Goal: Information Seeking & Learning: Learn about a topic

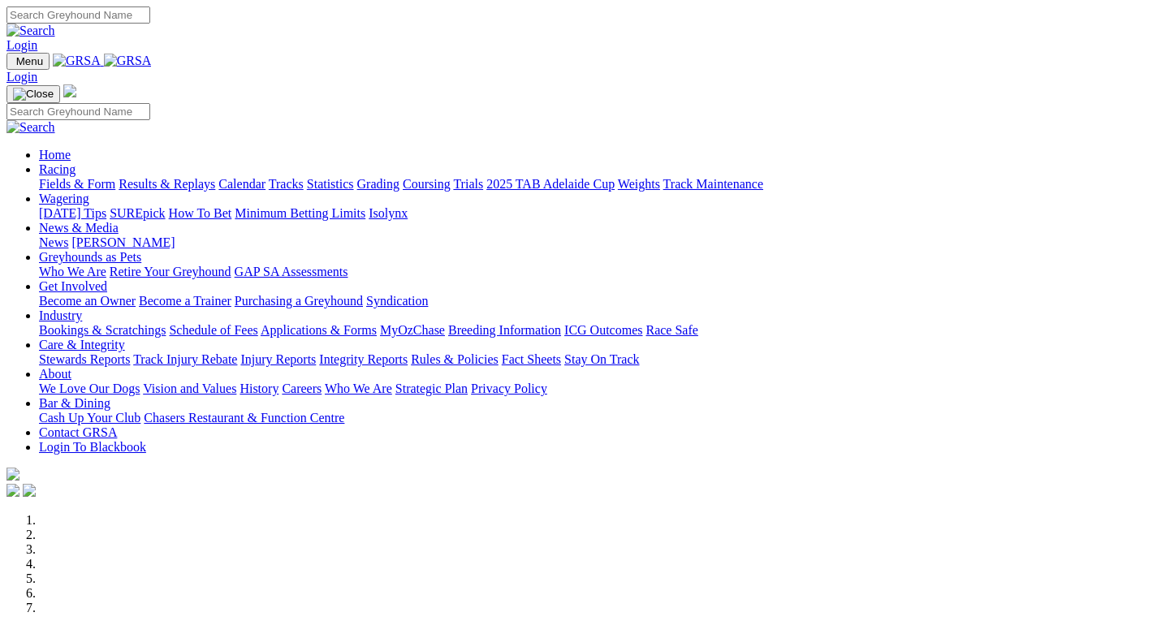
click at [76, 162] on link "Racing" at bounding box center [57, 169] width 37 height 14
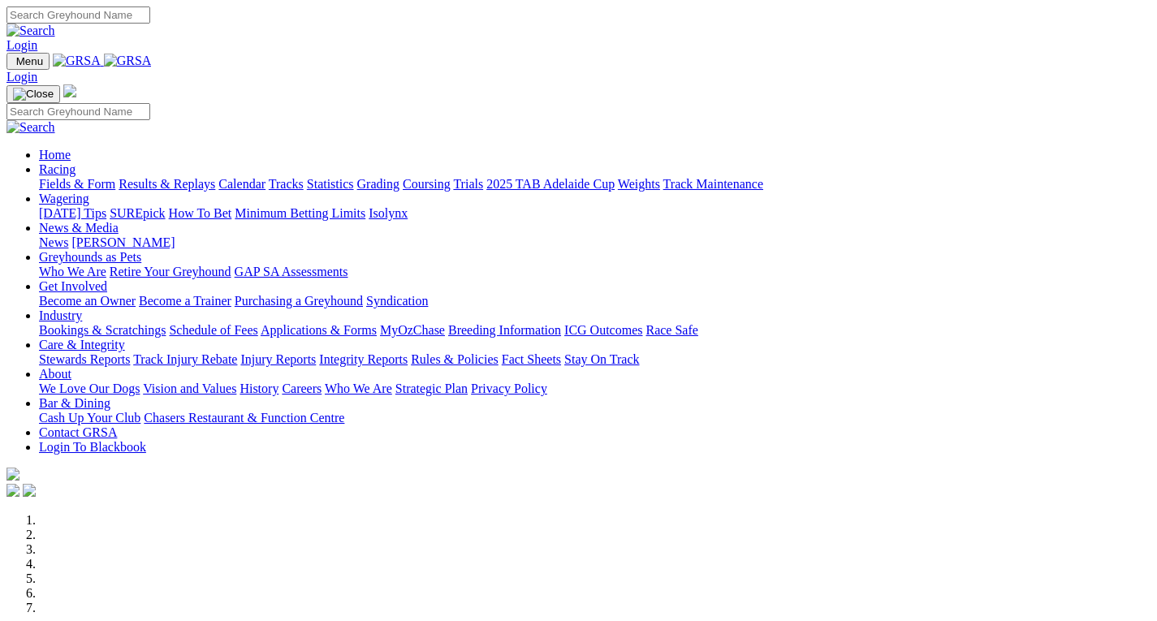
click at [76, 162] on link "Racing" at bounding box center [57, 169] width 37 height 14
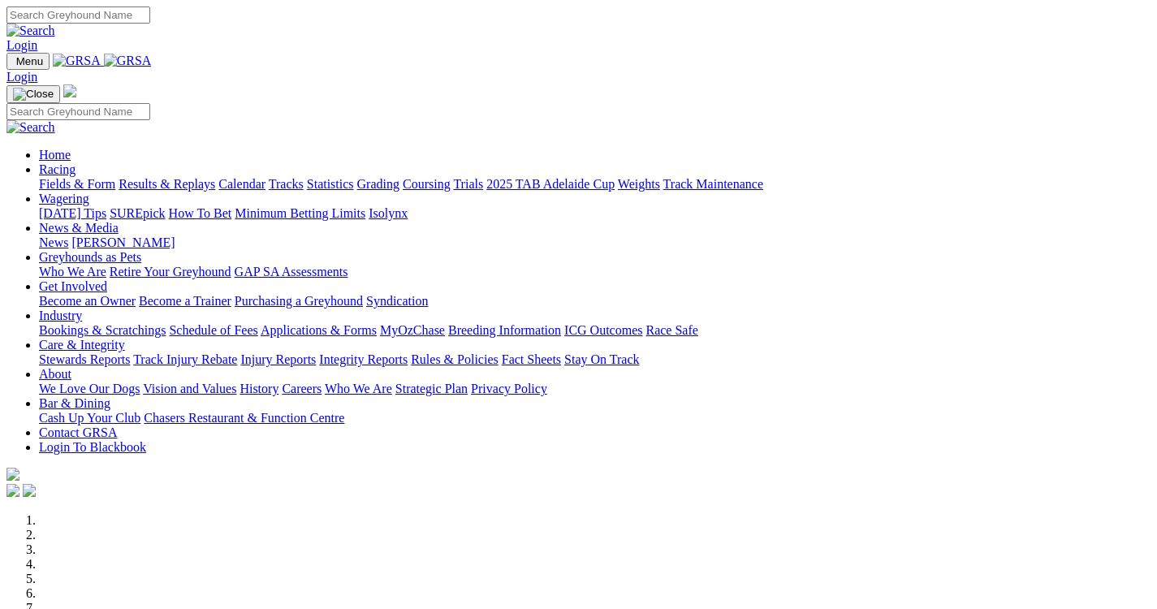
click at [354, 177] on link "Statistics" at bounding box center [330, 184] width 47 height 14
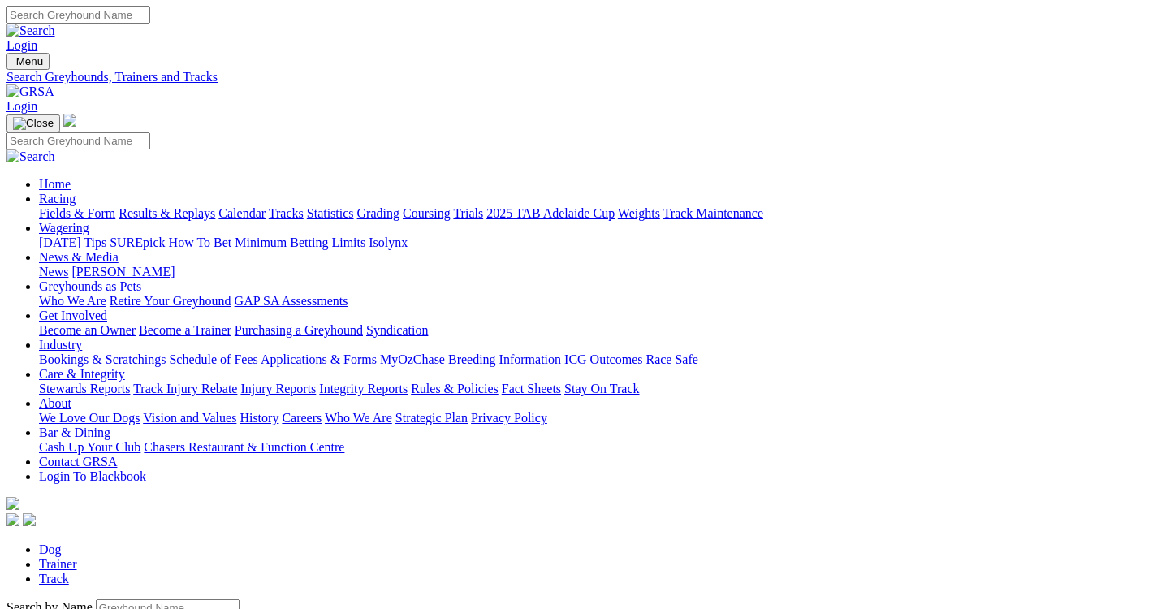
click at [240, 599] on input "Search by Greyhound name" at bounding box center [168, 607] width 144 height 17
type input "[PERSON_NAME]"
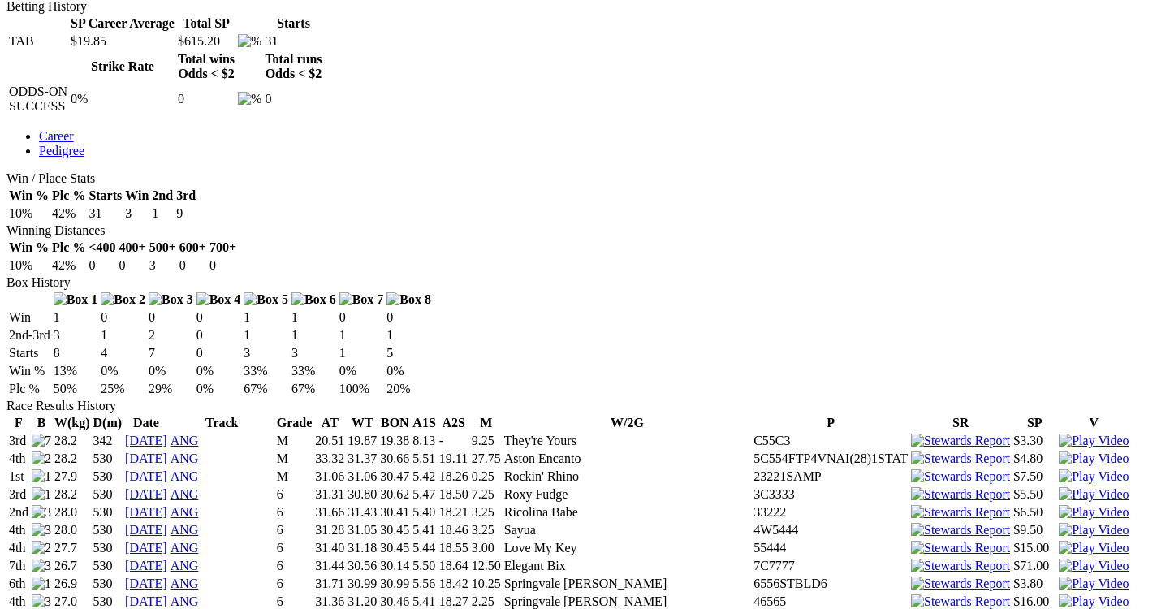
scroll to position [784, 0]
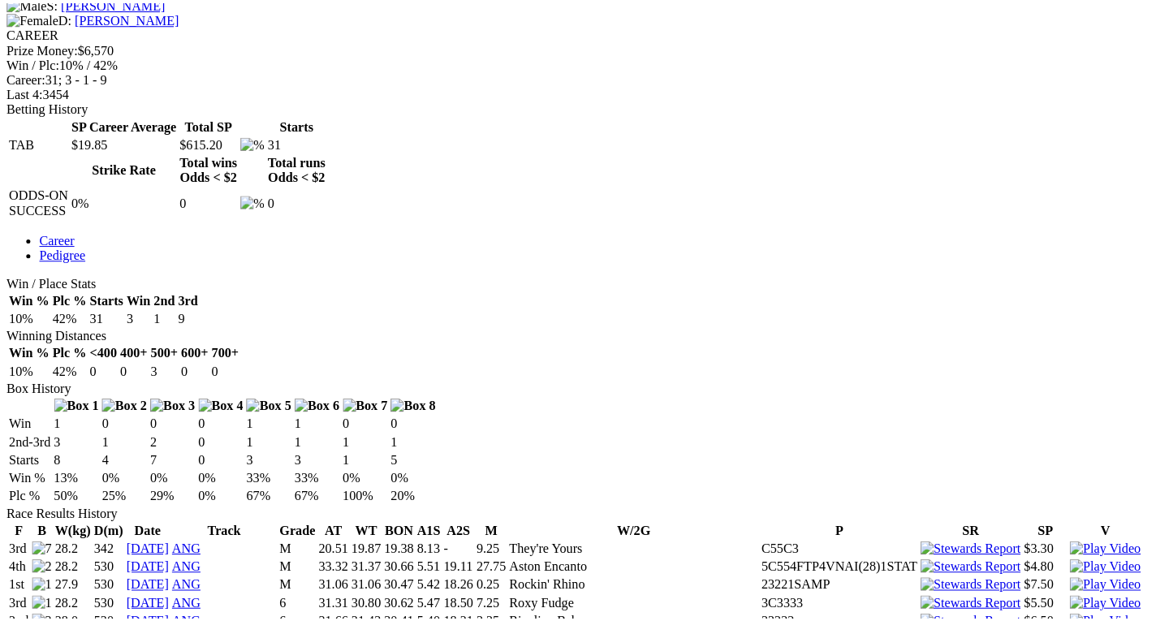
scroll to position [691, 13]
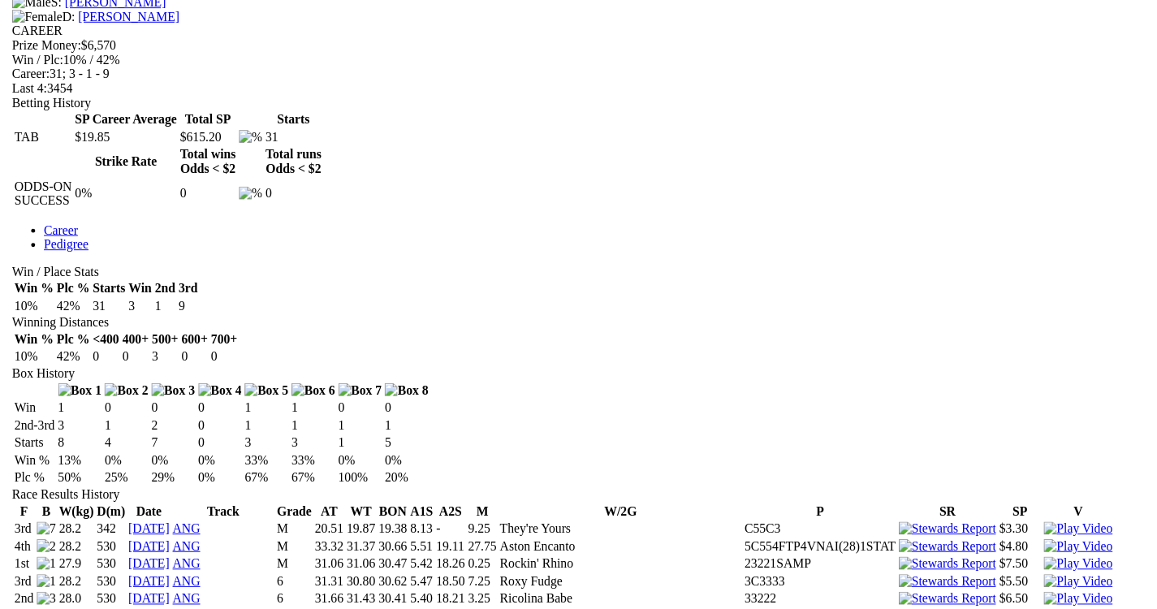
scroll to position [691, 0]
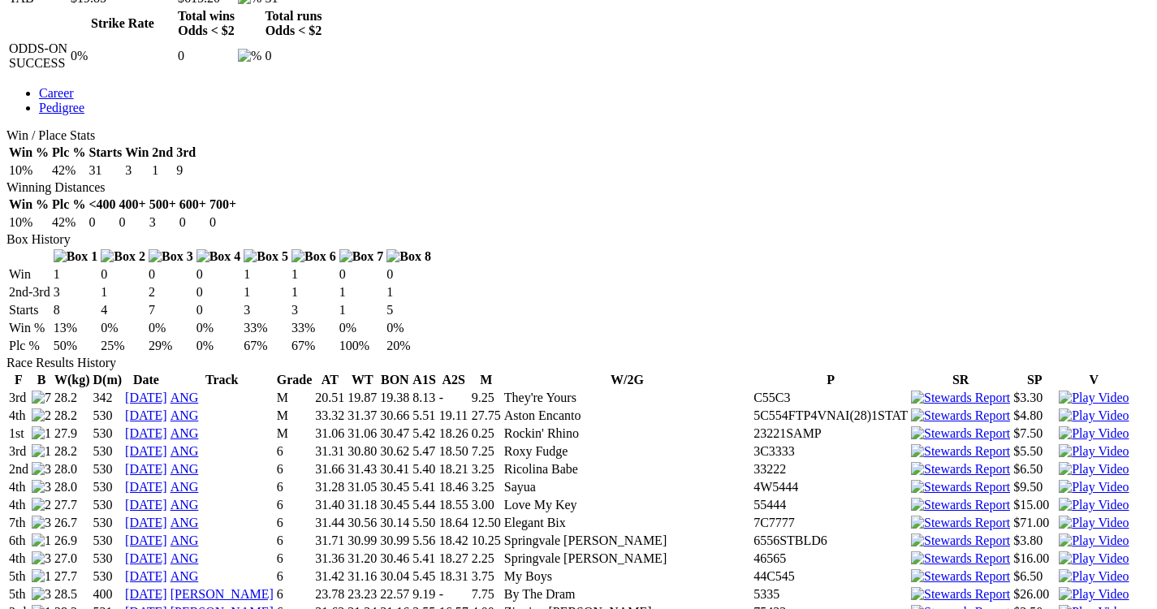
scroll to position [834, 0]
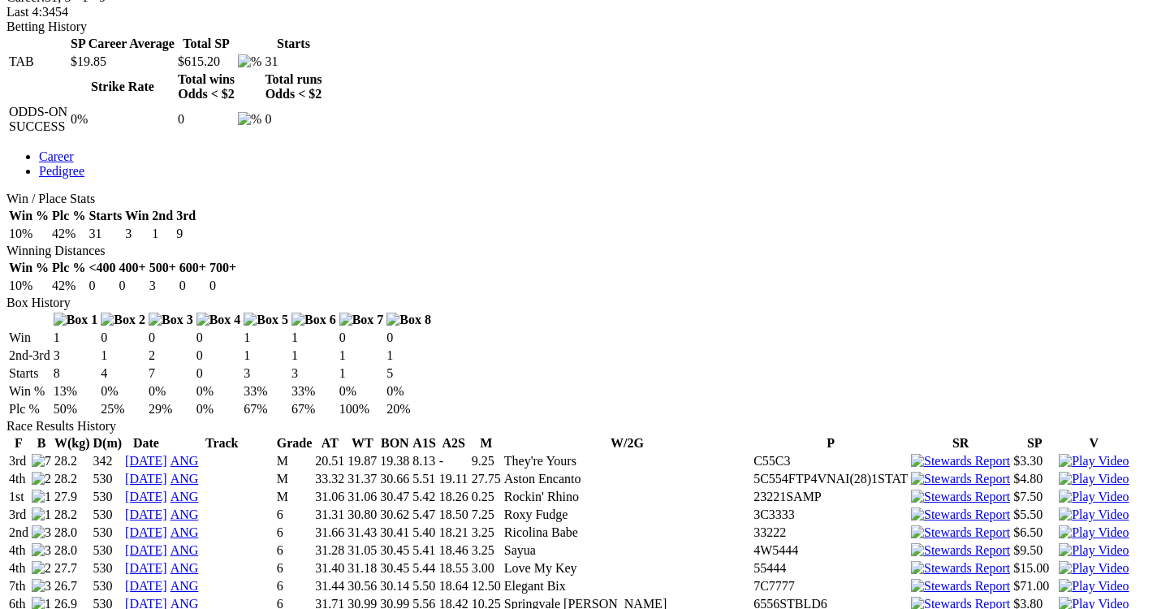
scroll to position [753, 0]
